Goal: Transaction & Acquisition: Purchase product/service

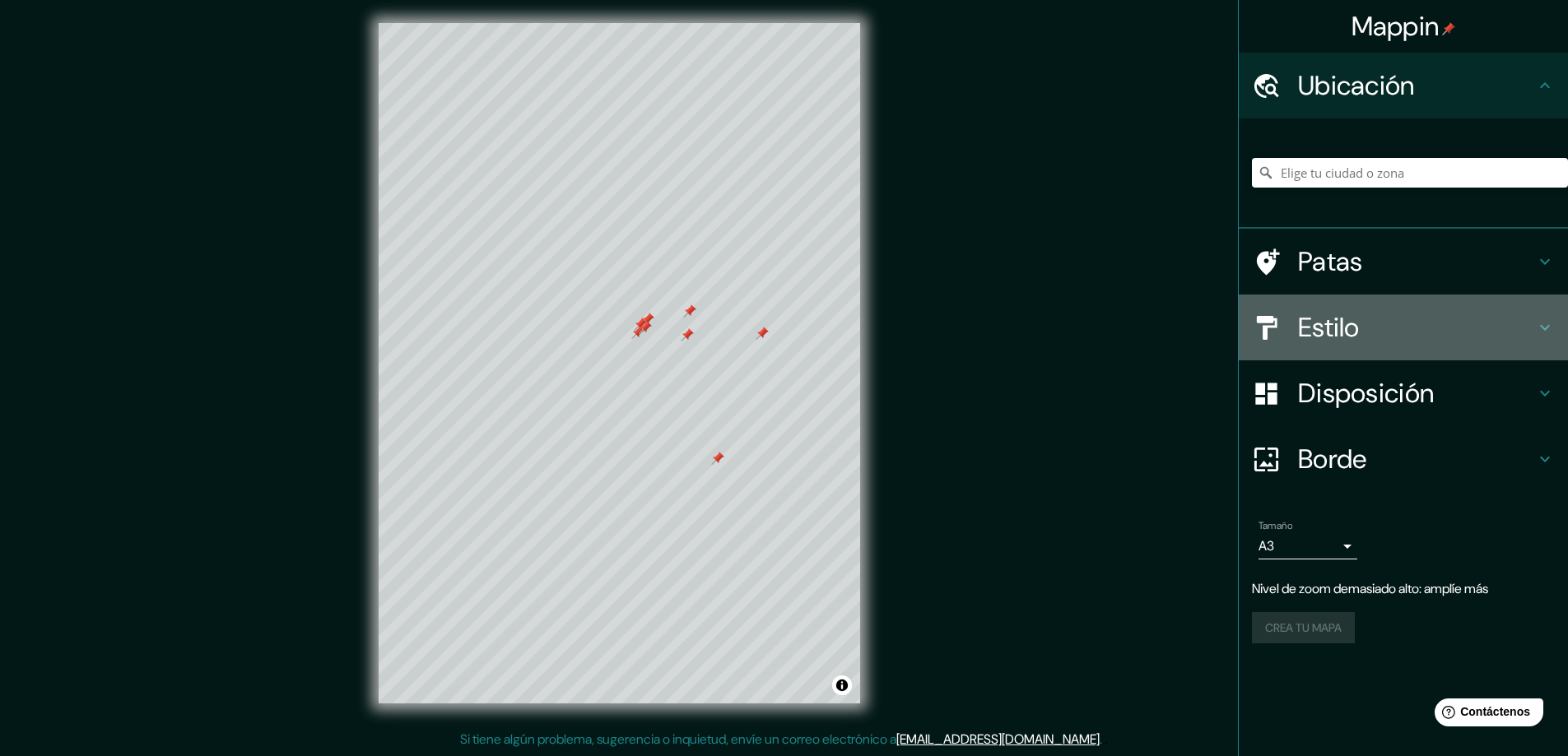
click at [1406, 313] on h4 "Estilo" at bounding box center [1416, 327] width 237 height 32
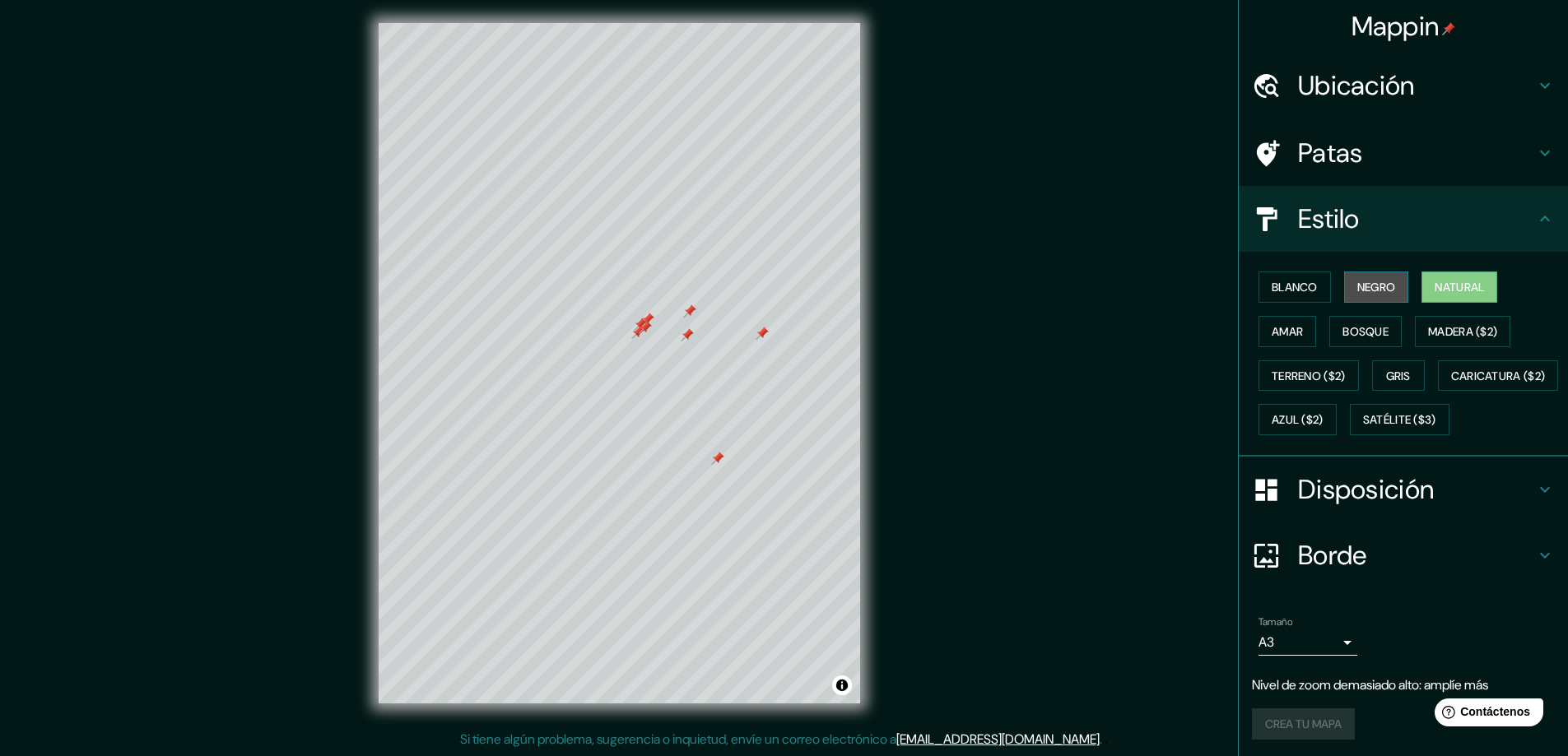
click at [1365, 276] on font "Negro" at bounding box center [1376, 287] width 39 height 22
click at [1298, 287] on font "Blanco" at bounding box center [1294, 287] width 46 height 14
click at [1375, 330] on font "Bosque" at bounding box center [1365, 331] width 46 height 14
click at [1183, 281] on div "Mappin Ubicación Patas Estilo Blanco Negro Natural [PERSON_NAME] ($2) Terreno (…" at bounding box center [784, 376] width 1568 height 760
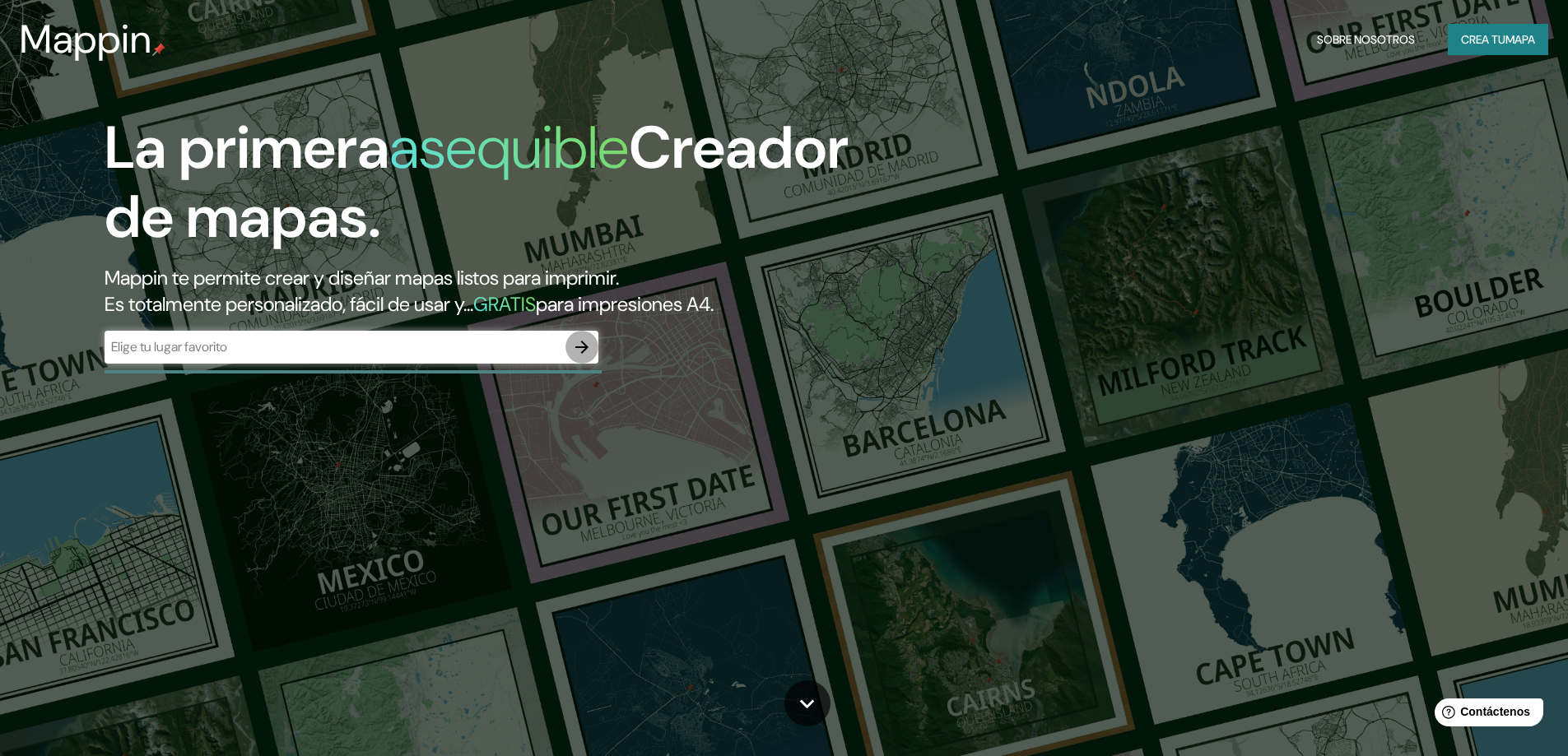
click at [573, 340] on icon "button" at bounding box center [582, 347] width 20 height 20
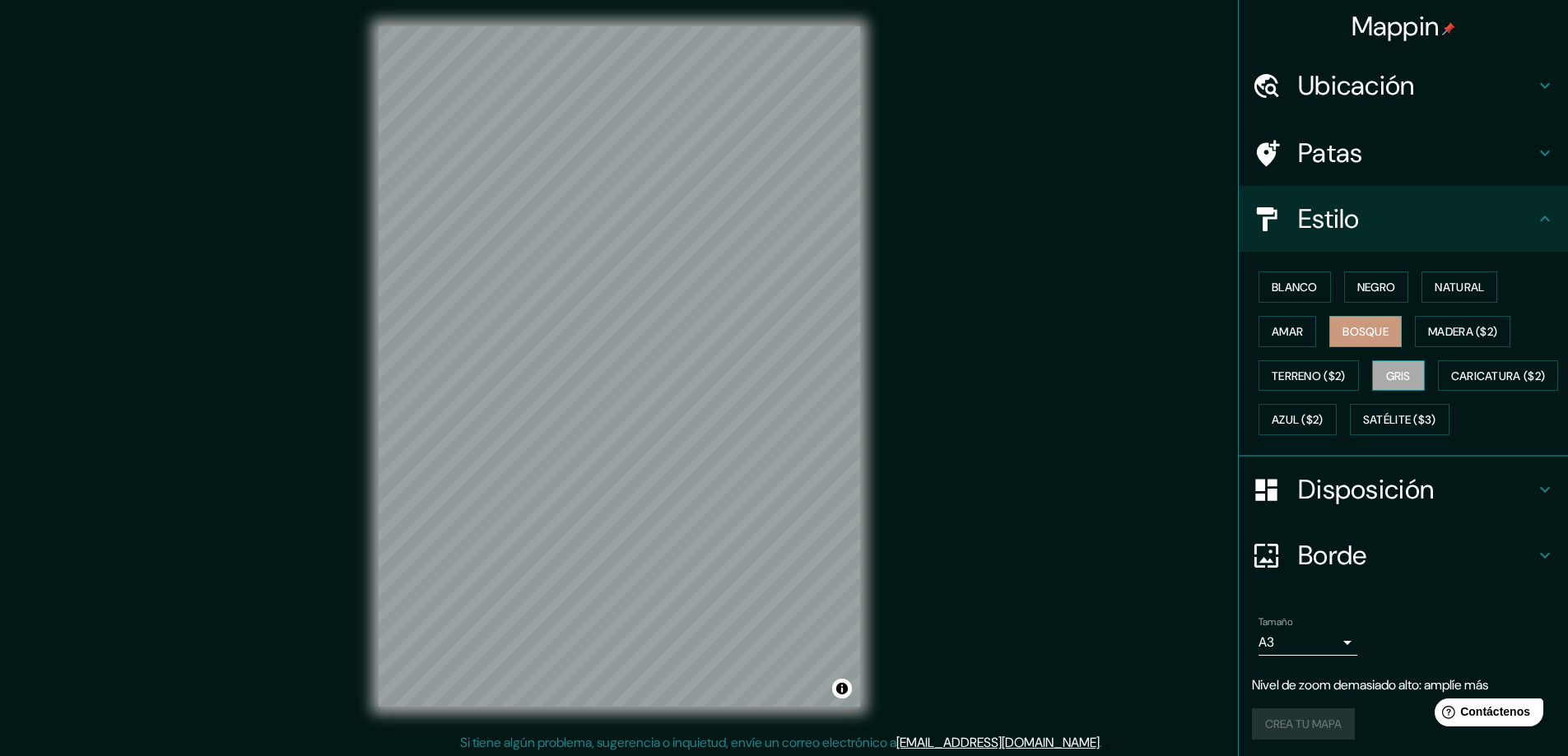
click at [1403, 369] on font "Gris" at bounding box center [1397, 375] width 24 height 14
click at [1307, 373] on font "Terreno ($2)" at bounding box center [1309, 375] width 74 height 14
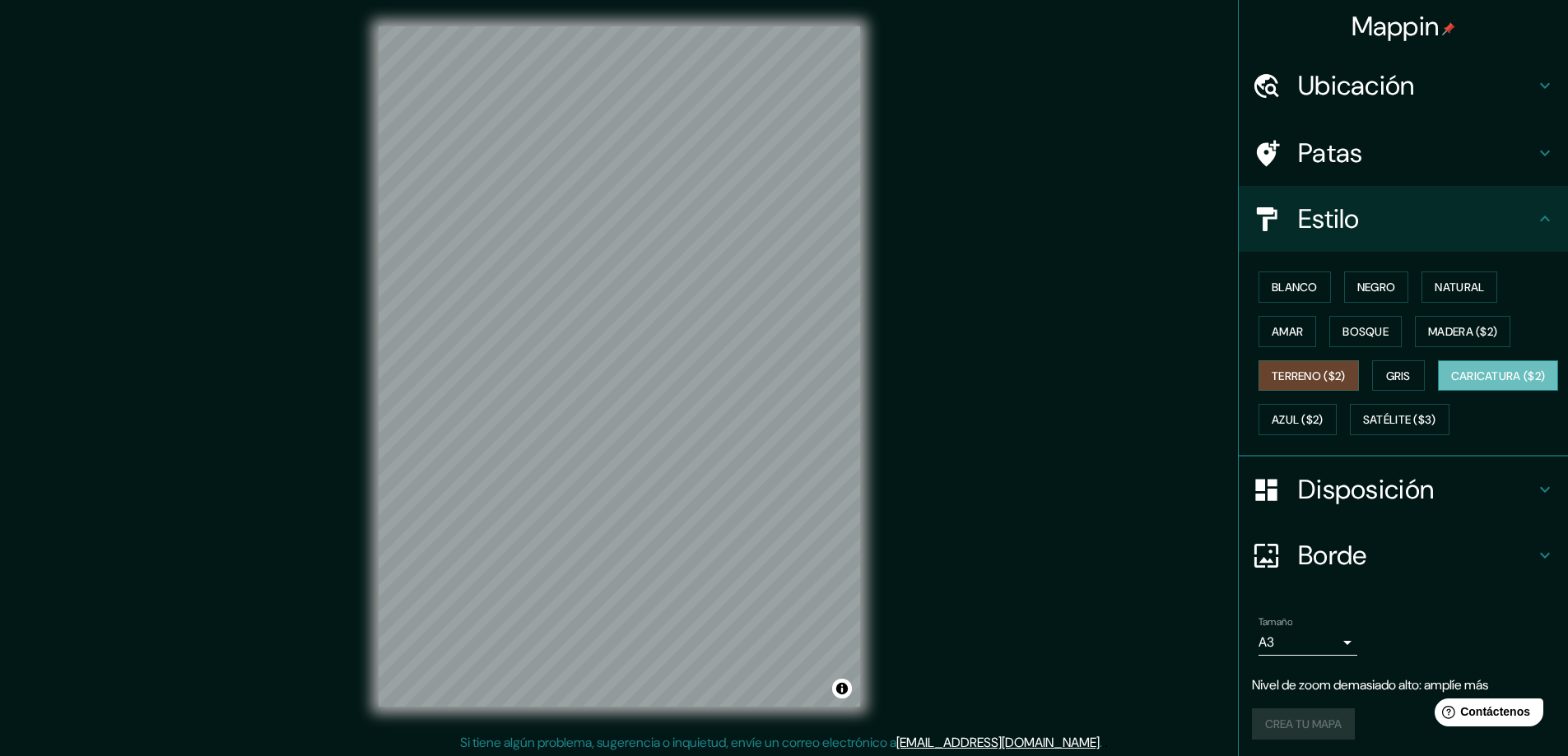
click at [1438, 392] on button "Caricatura ($2)" at bounding box center [1498, 375] width 121 height 32
click at [1327, 385] on font "Terreno ($2)" at bounding box center [1309, 376] width 74 height 22
click at [1323, 419] on font "Azul ($2)" at bounding box center [1297, 420] width 51 height 14
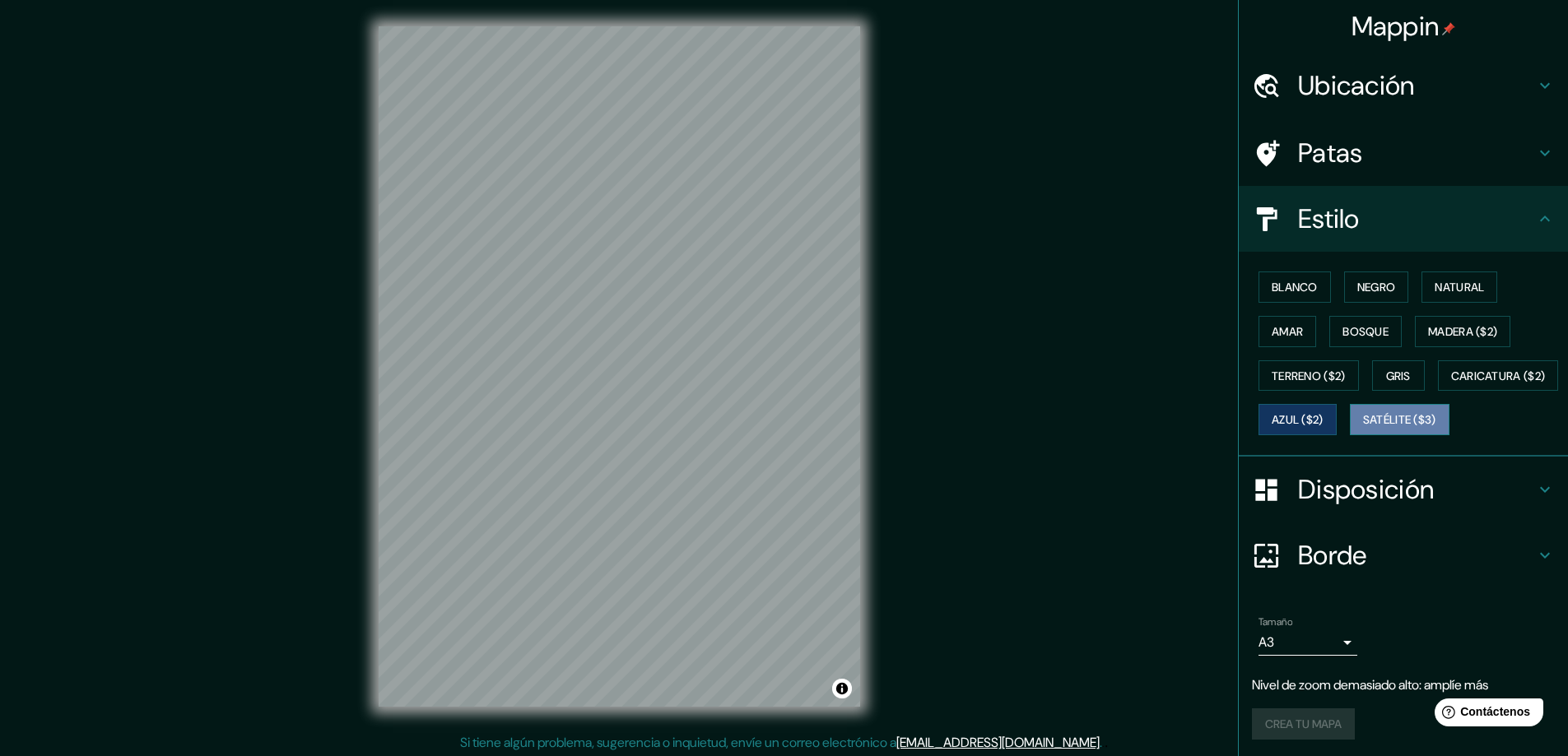
click at [1350, 435] on button "Satélite ($3)" at bounding box center [1399, 419] width 99 height 32
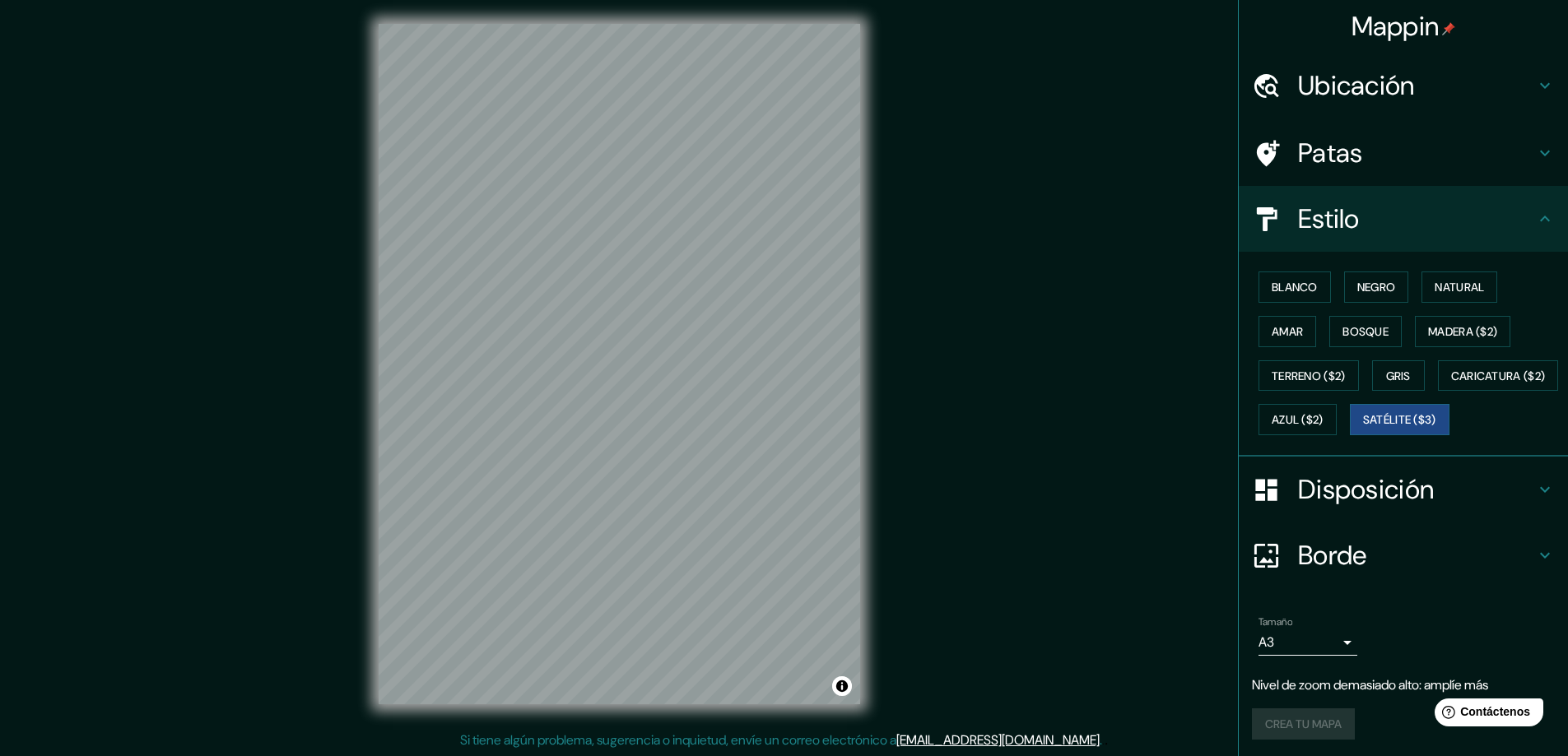
scroll to position [4, 0]
click at [1293, 330] on button "Amar" at bounding box center [1287, 331] width 58 height 32
click at [1344, 293] on button "Negro" at bounding box center [1377, 287] width 65 height 32
click at [1299, 283] on font "Blanco" at bounding box center [1294, 287] width 46 height 14
click at [1453, 274] on button "Natural" at bounding box center [1460, 287] width 76 height 32
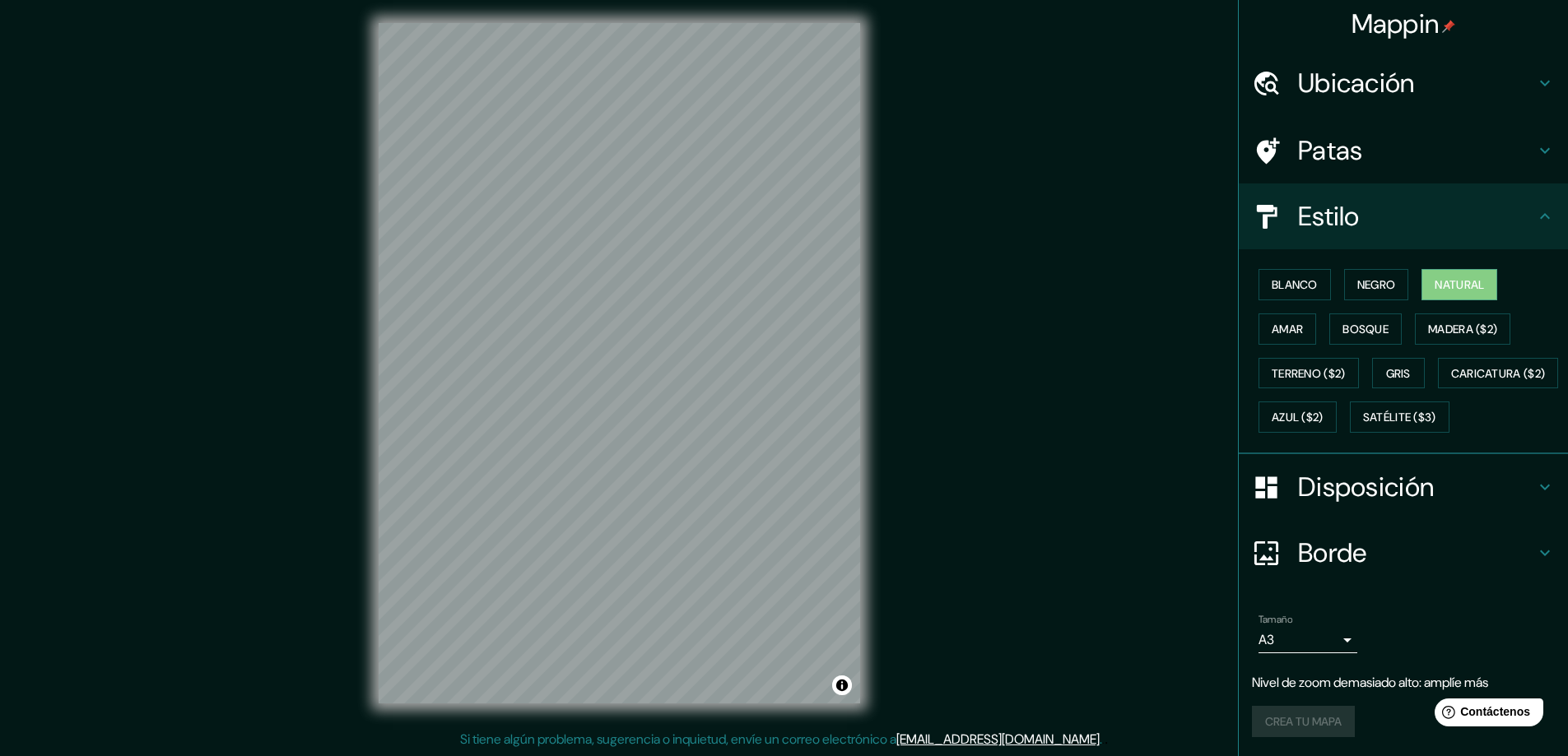
scroll to position [0, 0]
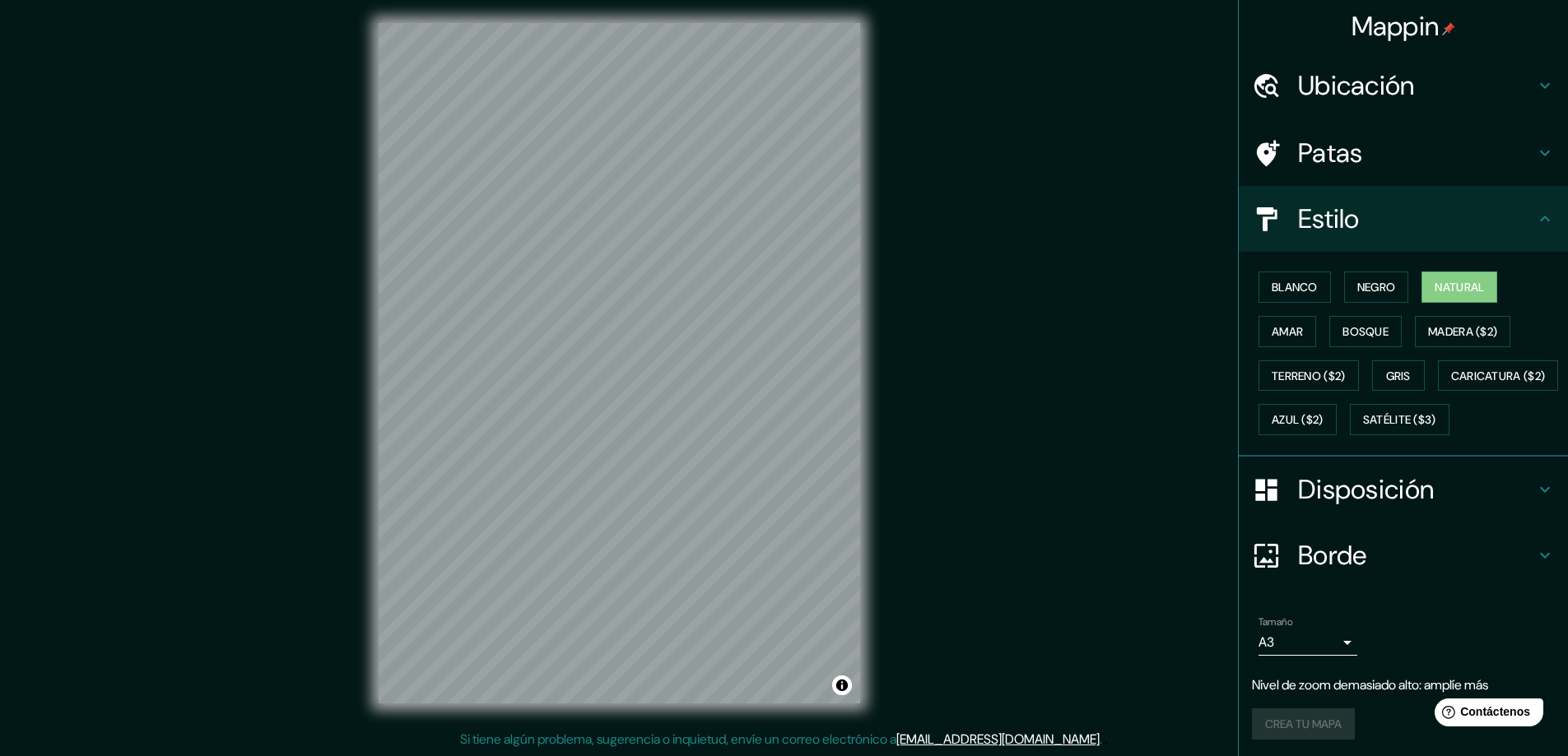
click at [1357, 161] on h4 "Patas" at bounding box center [1416, 152] width 237 height 32
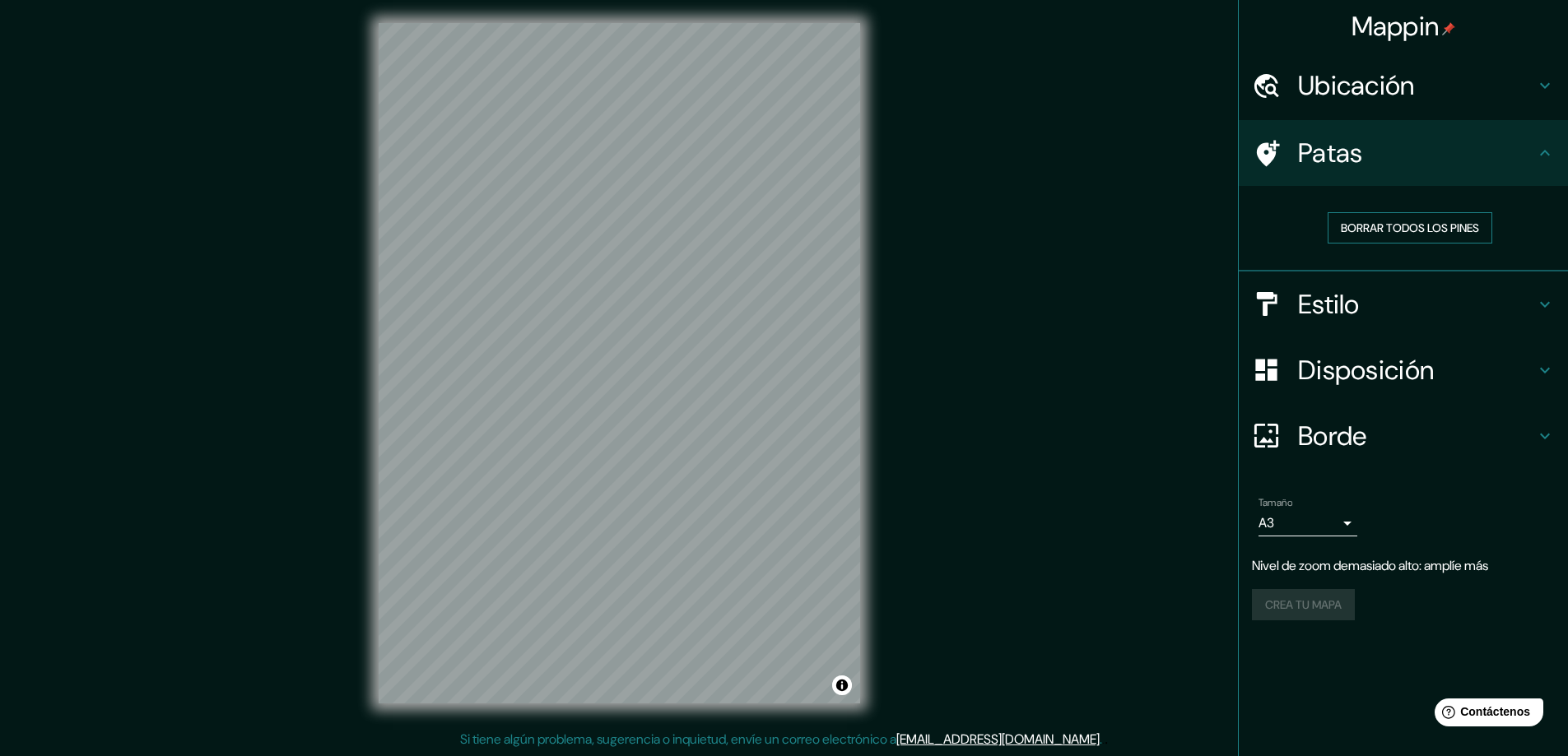
click at [1392, 222] on font "Borrar todos los pines" at bounding box center [1409, 227] width 138 height 14
click at [1302, 151] on font "Patas" at bounding box center [1331, 152] width 65 height 34
click at [1348, 62] on div "Ubicación" at bounding box center [1403, 85] width 329 height 66
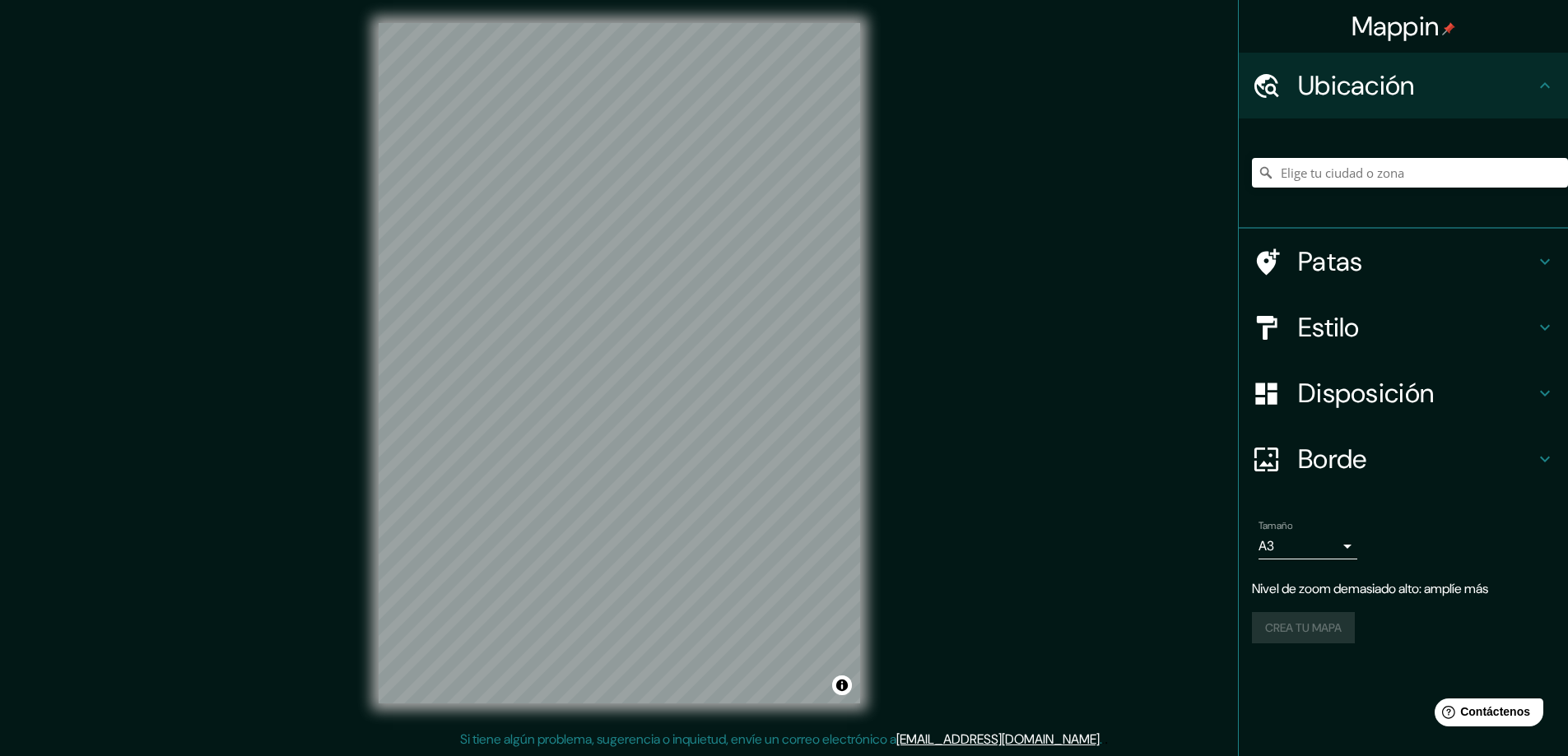
drag, startPoint x: 239, startPoint y: 1, endPoint x: 1123, endPoint y: 183, distance: 902.5
click at [1123, 183] on div "Mappin Ubicación Patas Estilo Disposición Borde Elige un borde. Consejo : puede…" at bounding box center [784, 376] width 1568 height 760
click at [861, 449] on div "© Mapbox © OpenStreetMap Improve this map" at bounding box center [619, 363] width 534 height 733
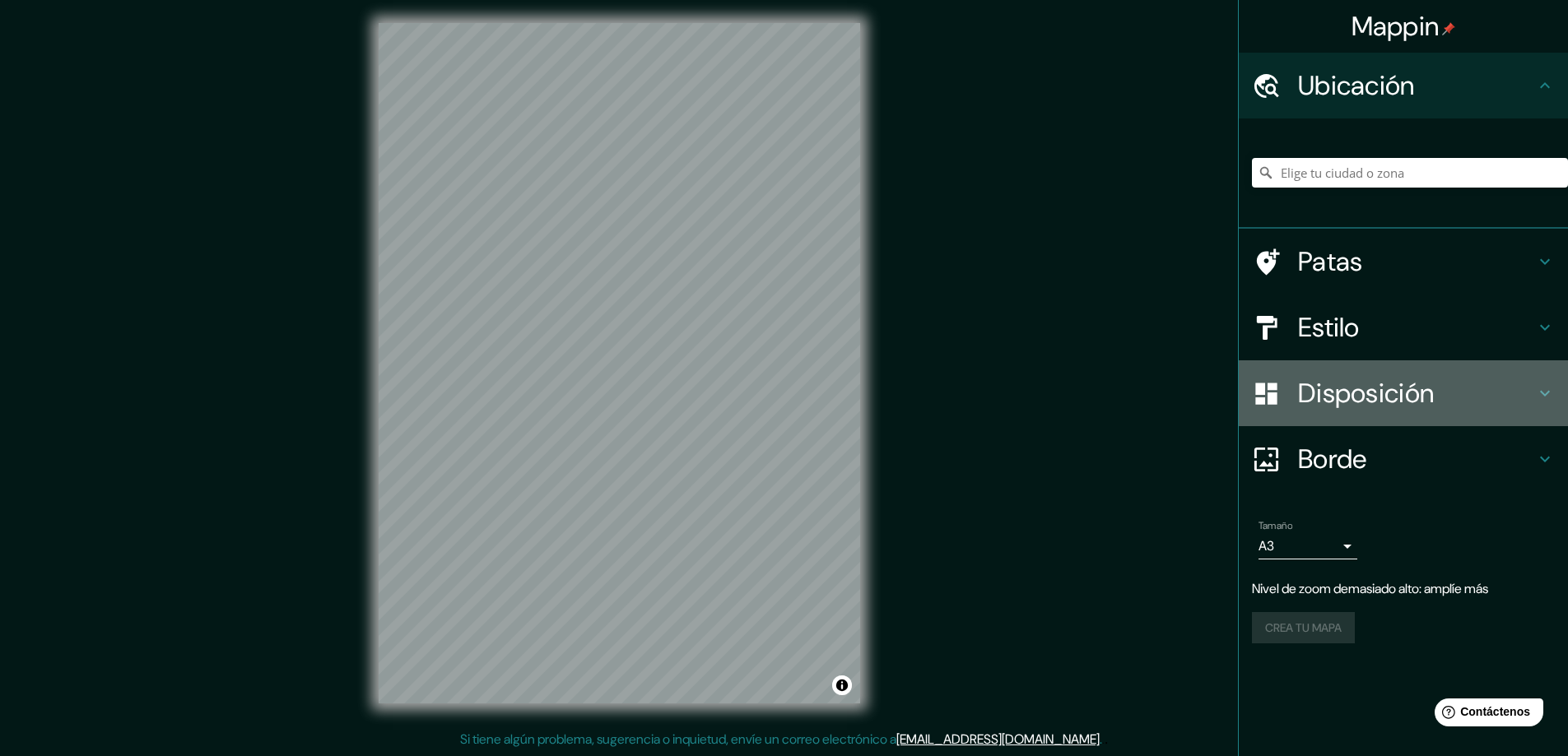
drag, startPoint x: 1423, startPoint y: 388, endPoint x: 1415, endPoint y: 408, distance: 21.5
click at [1415, 408] on font "Disposición" at bounding box center [1366, 393] width 135 height 34
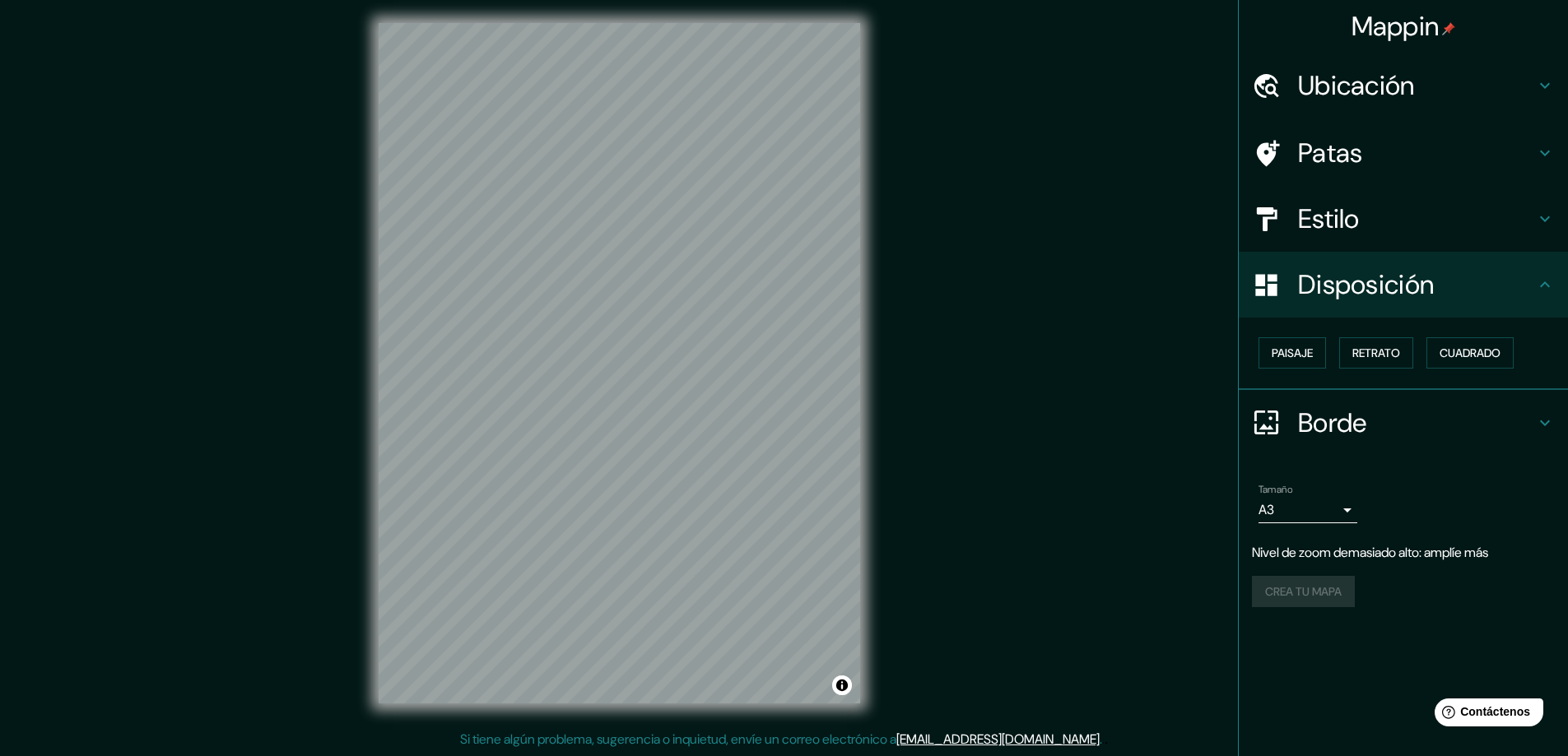
click at [1380, 330] on div "Paisaje Retrato Cuadrado" at bounding box center [1403, 354] width 329 height 72
click at [1376, 349] on font "Retrato" at bounding box center [1376, 353] width 48 height 14
click at [1474, 354] on font "Cuadrado" at bounding box center [1470, 353] width 60 height 14
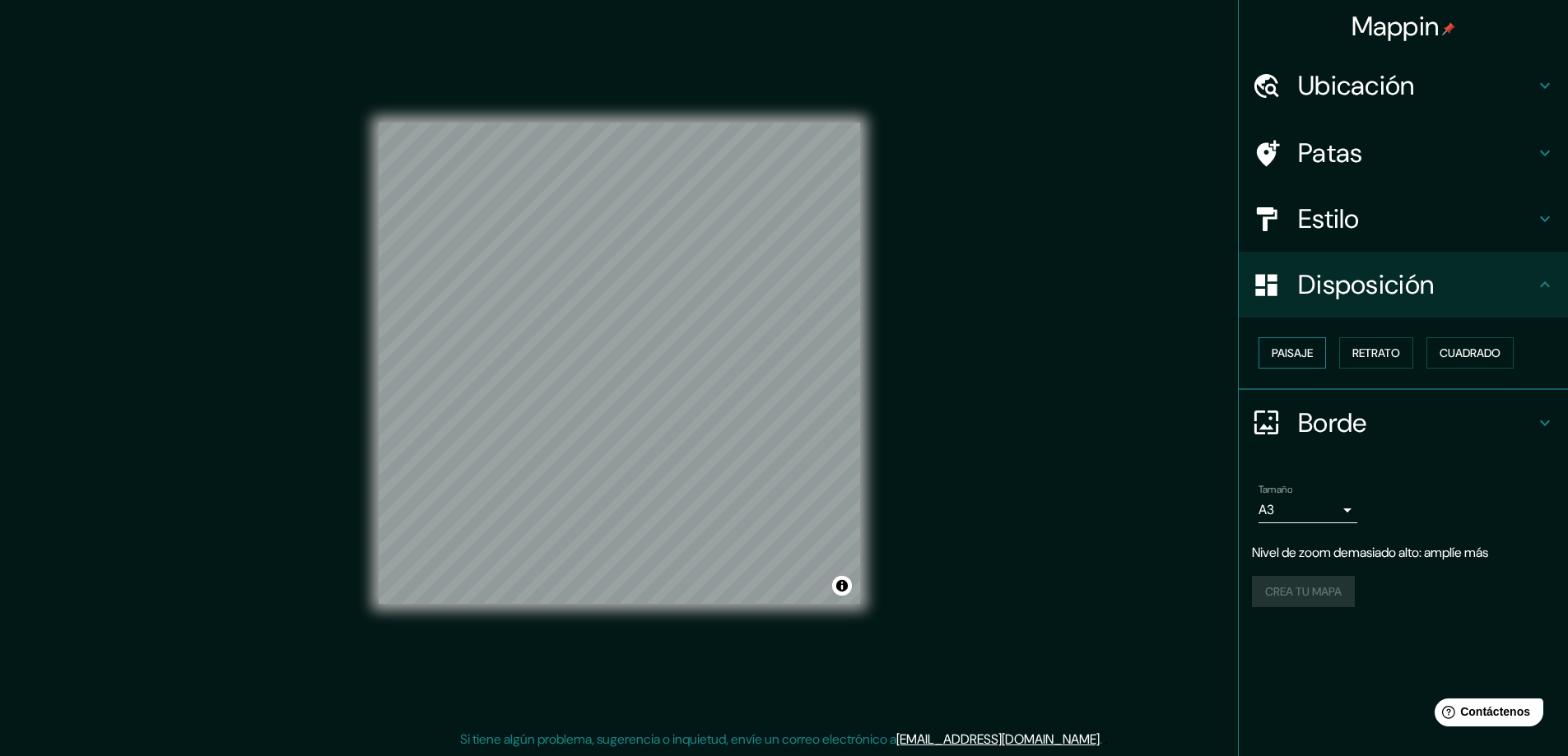
click at [1302, 354] on font "Paisaje" at bounding box center [1293, 353] width 42 height 14
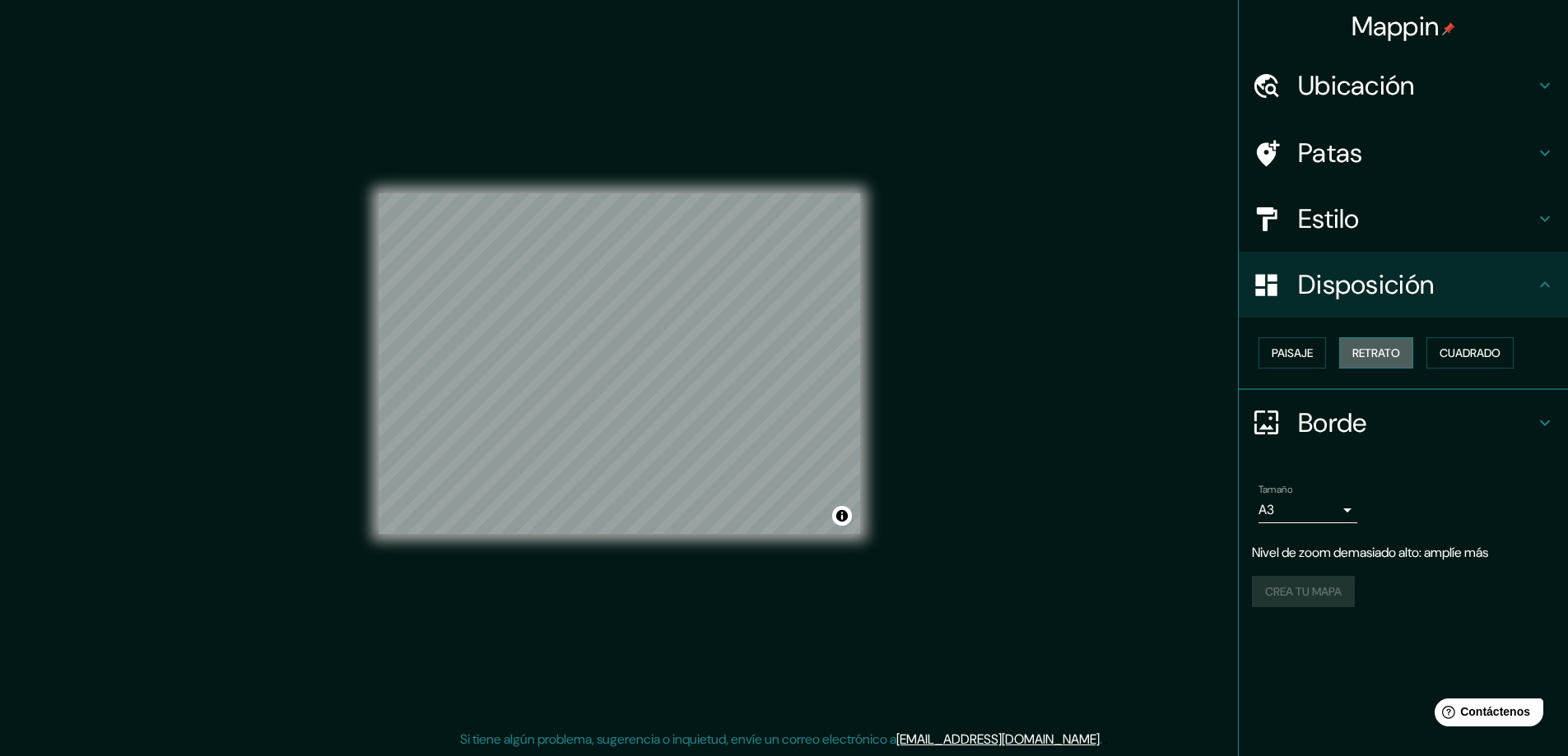
click at [1384, 344] on font "Retrato" at bounding box center [1376, 353] width 48 height 22
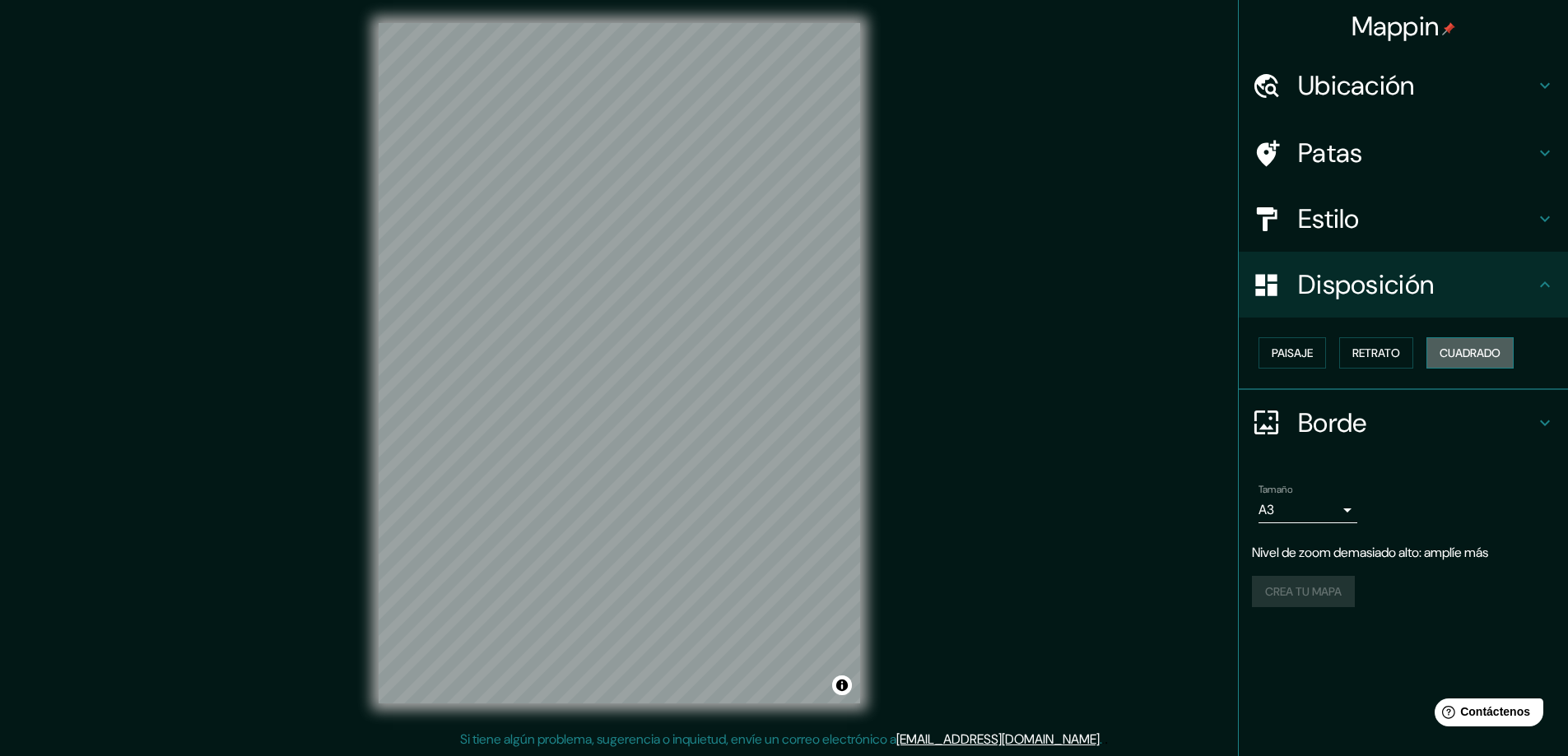
click at [1471, 357] on font "Cuadrado" at bounding box center [1470, 353] width 60 height 14
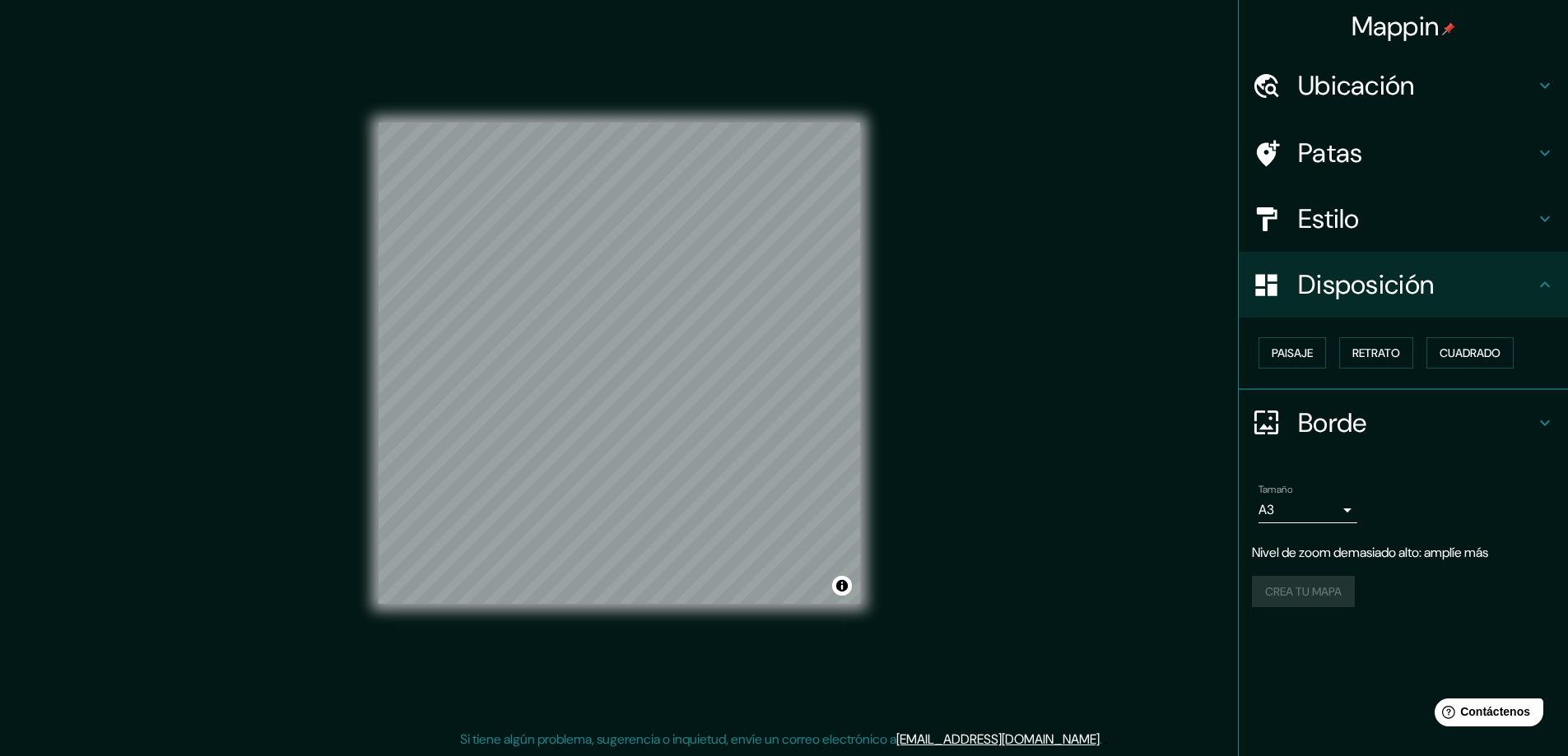
click at [997, 205] on div "Mappin Ubicación Patas Estilo Disposición Paisaje Retrato Cuadrado Borde Elige …" at bounding box center [784, 376] width 1568 height 760
